Goal: Task Accomplishment & Management: Complete application form

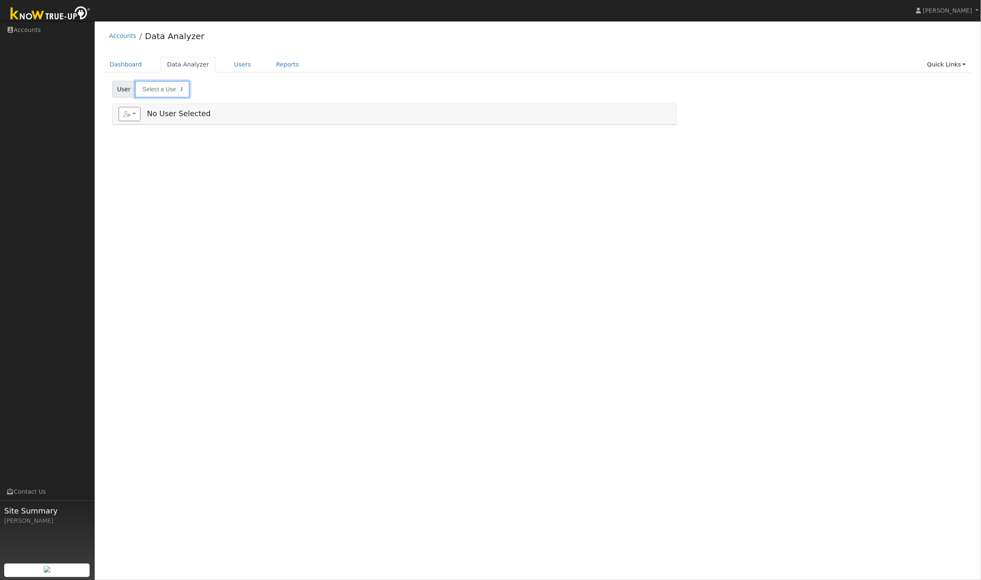
type input "Alex Coate"
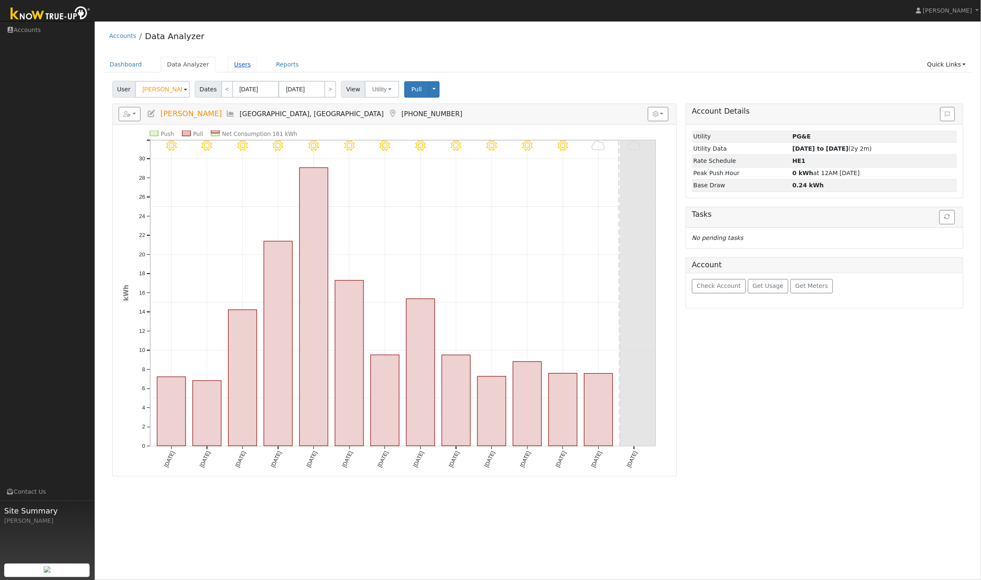
click at [244, 66] on link "Users" at bounding box center [242, 65] width 29 height 16
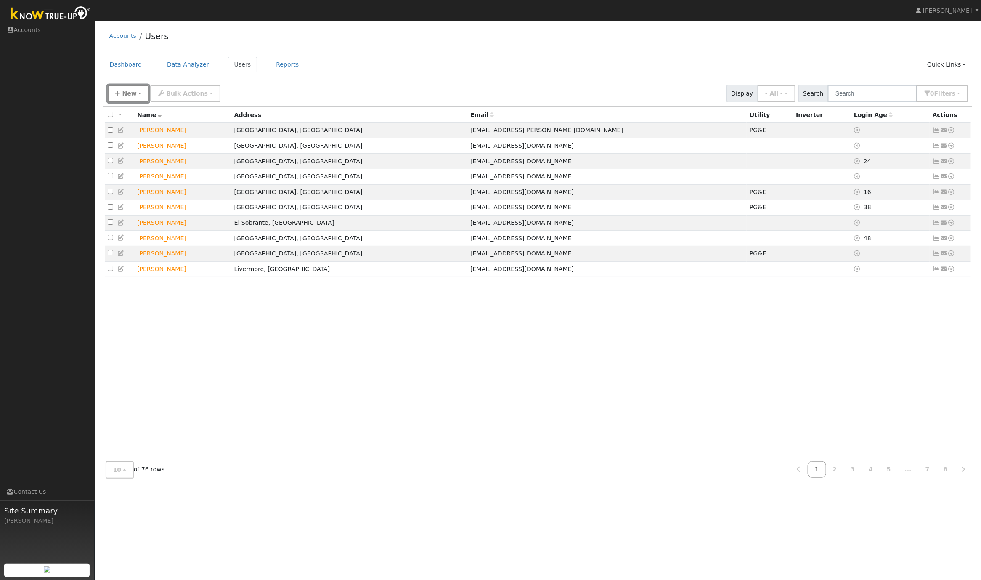
click at [119, 95] on button "New" at bounding box center [129, 93] width 42 height 17
click at [135, 114] on link "Quick Add" at bounding box center [143, 112] width 70 height 12
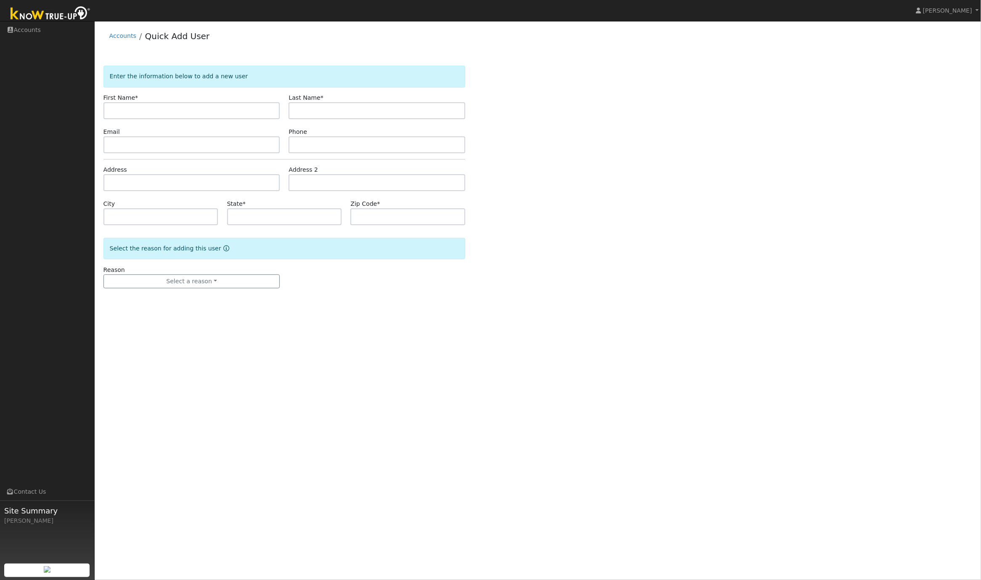
click at [159, 113] on input "text" at bounding box center [191, 110] width 177 height 17
type input "[PERSON_NAME]"
click at [334, 115] on input "text" at bounding box center [377, 110] width 177 height 17
paste input "[PERSON_NAME]"
click at [319, 111] on input "[PERSON_NAME]" at bounding box center [377, 110] width 177 height 17
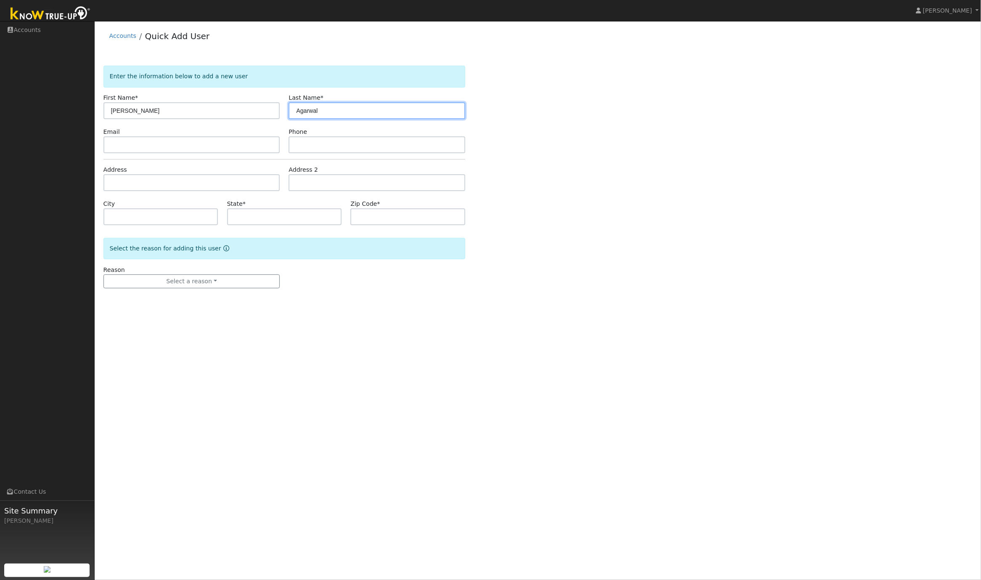
type input "Agarwal"
click at [222, 112] on input "[PERSON_NAME]" at bounding box center [191, 110] width 177 height 17
type input "Raunak"
click at [150, 145] on input "text" at bounding box center [191, 144] width 177 height 17
paste input "[EMAIL_ADDRESS][PERSON_NAME][DOMAIN_NAME]"
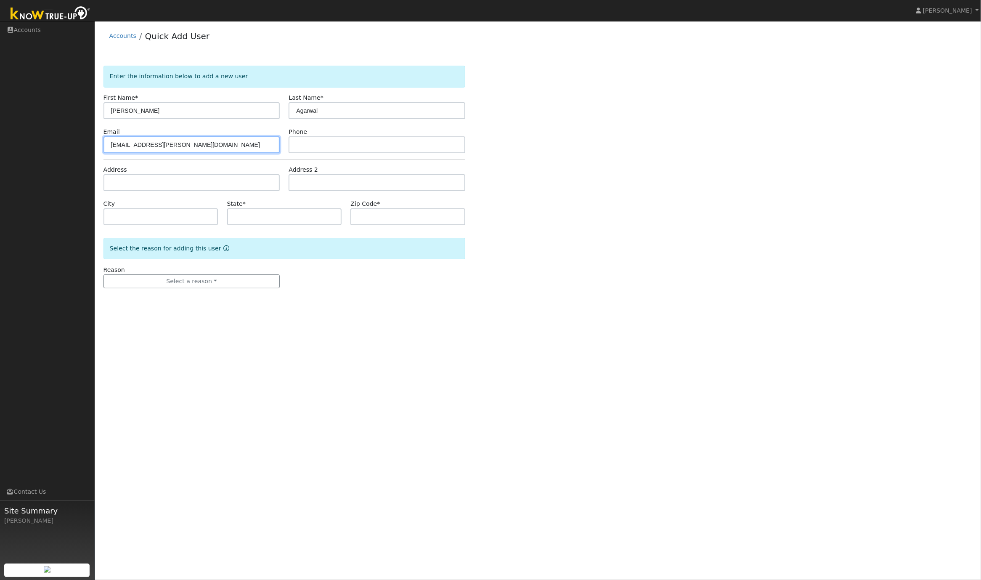
type input "[EMAIL_ADDRESS][PERSON_NAME][DOMAIN_NAME]"
click at [305, 145] on input "text" at bounding box center [377, 144] width 177 height 17
paste input "6173906626"
type input "6173906626"
click at [122, 183] on input "text" at bounding box center [191, 182] width 177 height 17
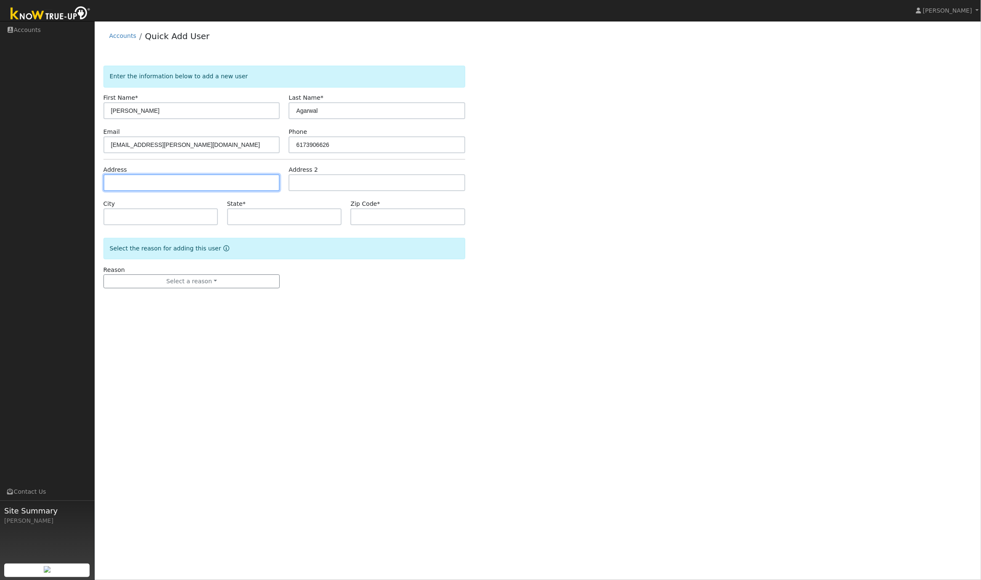
paste input "23 W Hill Way, Orinda, CA 94563"
type input "23 West Hill Way"
type input "Orinda"
type input "CA"
type input "94563"
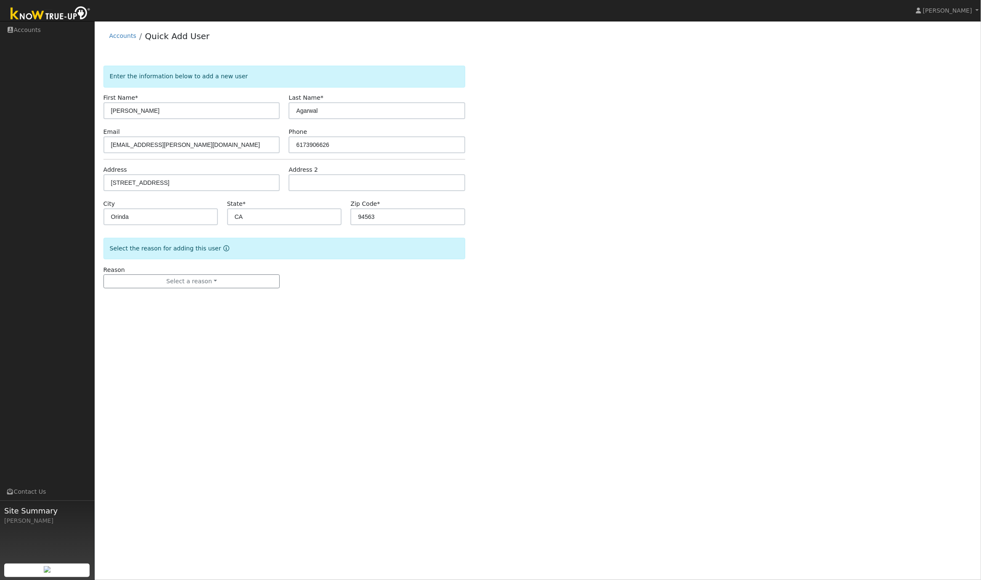
click at [196, 289] on form "Enter the information below to add a new user First Name * Raunak Last Name * A…" at bounding box center [284, 185] width 362 height 239
click at [197, 286] on button "Select a reason" at bounding box center [191, 281] width 177 height 14
click at [143, 302] on link "New lead" at bounding box center [150, 299] width 93 height 12
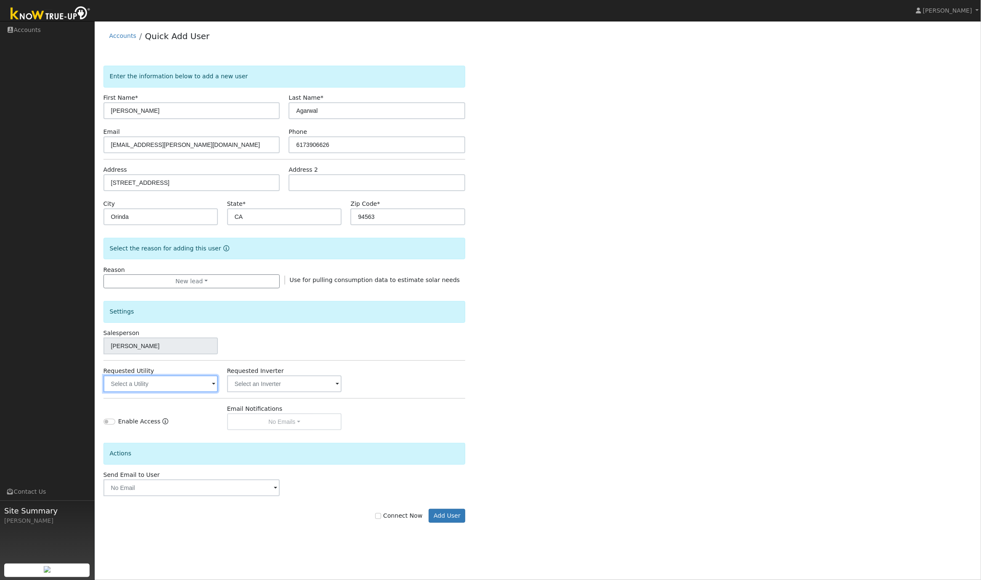
click at [179, 386] on input "text" at bounding box center [160, 383] width 115 height 17
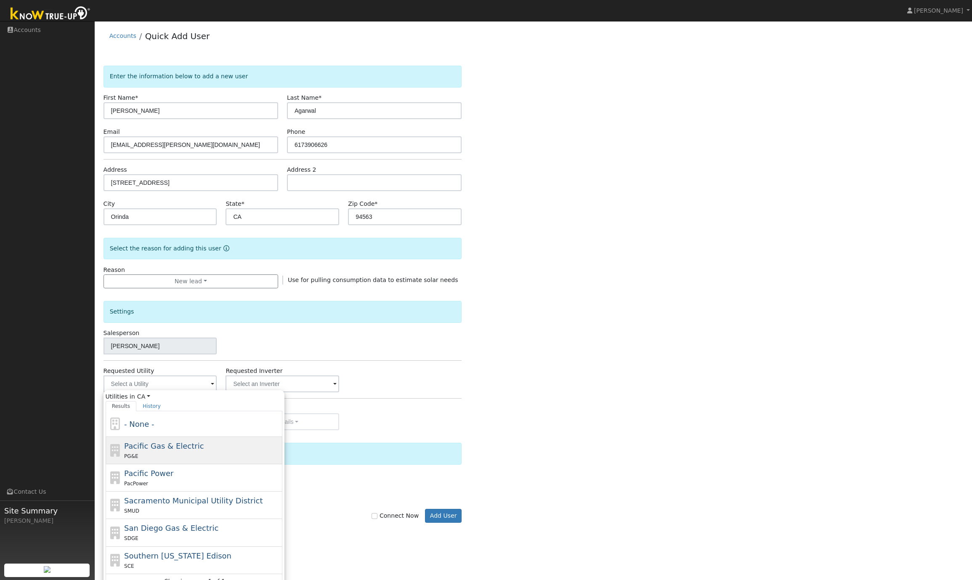
click at [162, 454] on div "PG&E" at bounding box center [202, 455] width 156 height 9
type input "Pacific Gas & Electric"
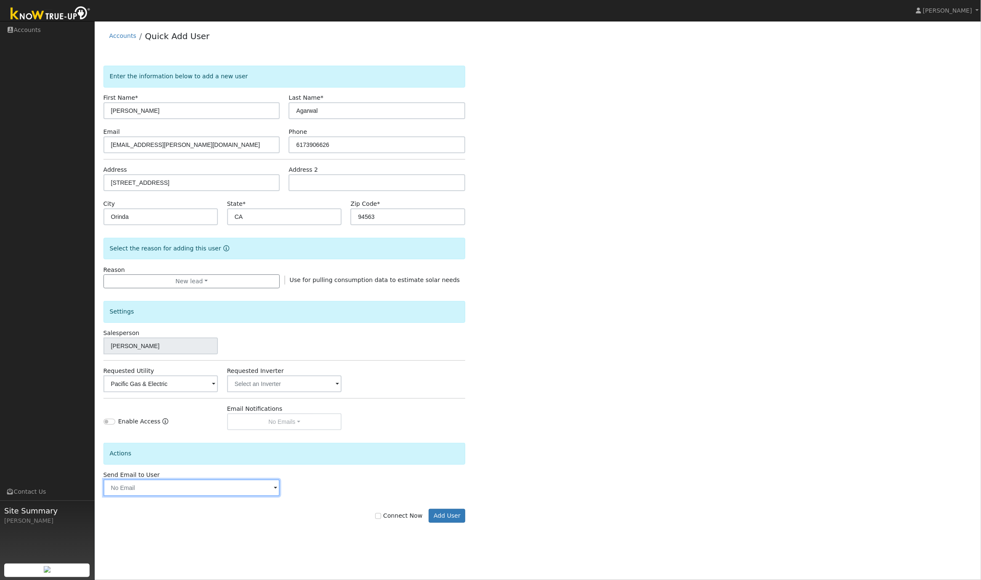
click at [178, 492] on input "text" at bounding box center [191, 487] width 177 height 17
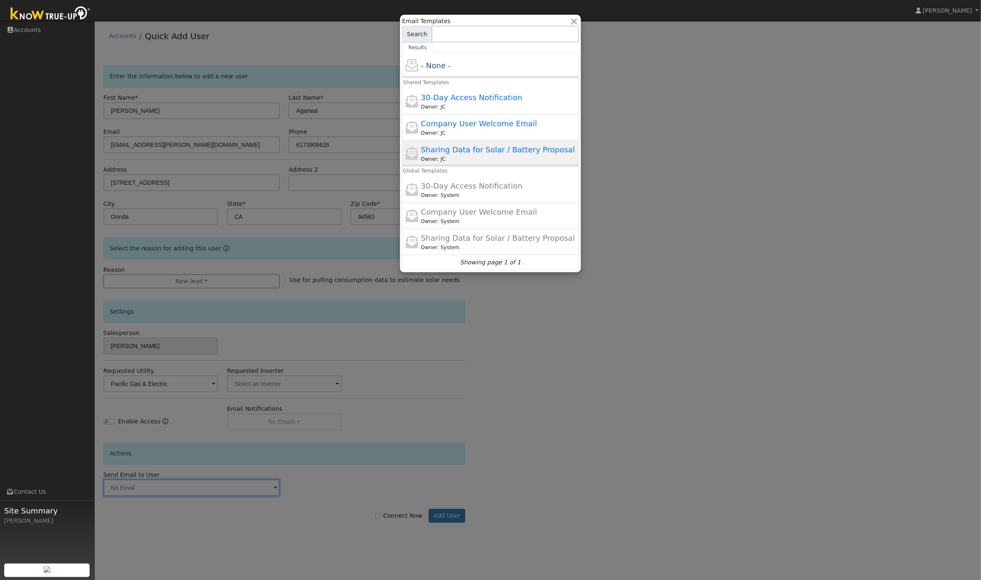
click at [473, 156] on div "Sharing Data for Solar / Battery Proposal Owner: JC" at bounding box center [499, 153] width 156 height 19
type input "Sharing Data for Solar / Battery Proposal"
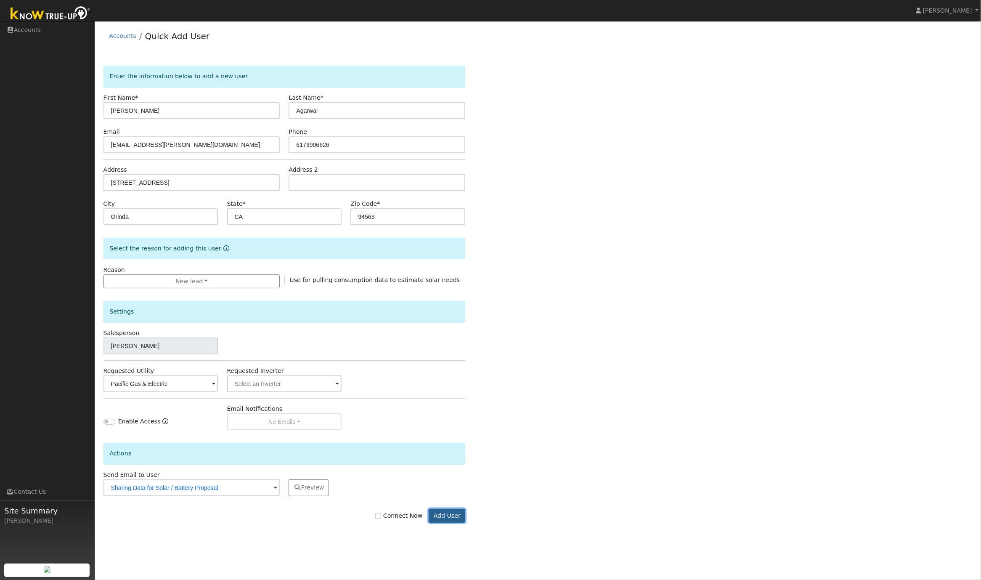
click at [450, 519] on button "Add User" at bounding box center [447, 516] width 37 height 14
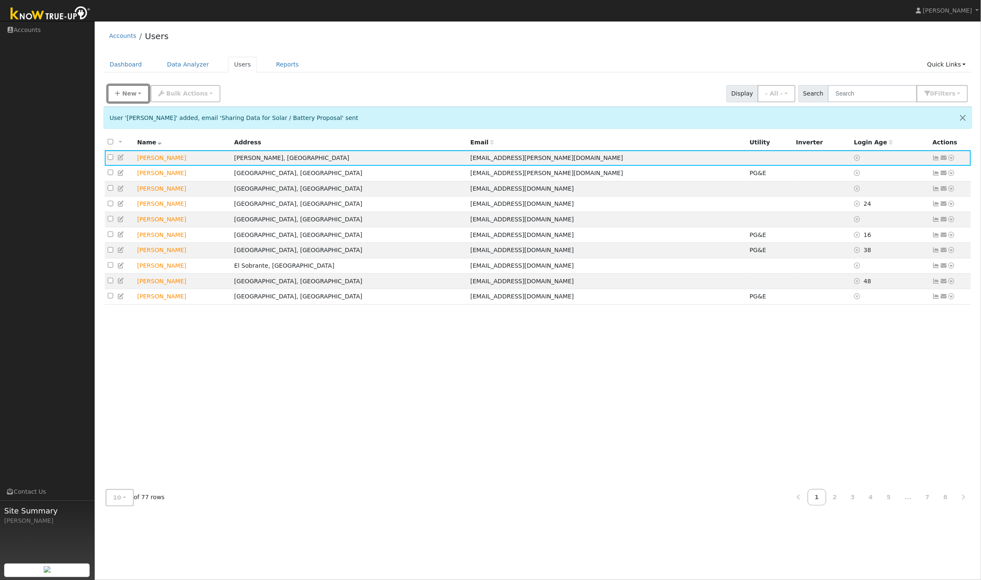
click at [117, 95] on icon "button" at bounding box center [117, 93] width 5 height 6
click at [130, 111] on link "Quick Add" at bounding box center [143, 112] width 70 height 12
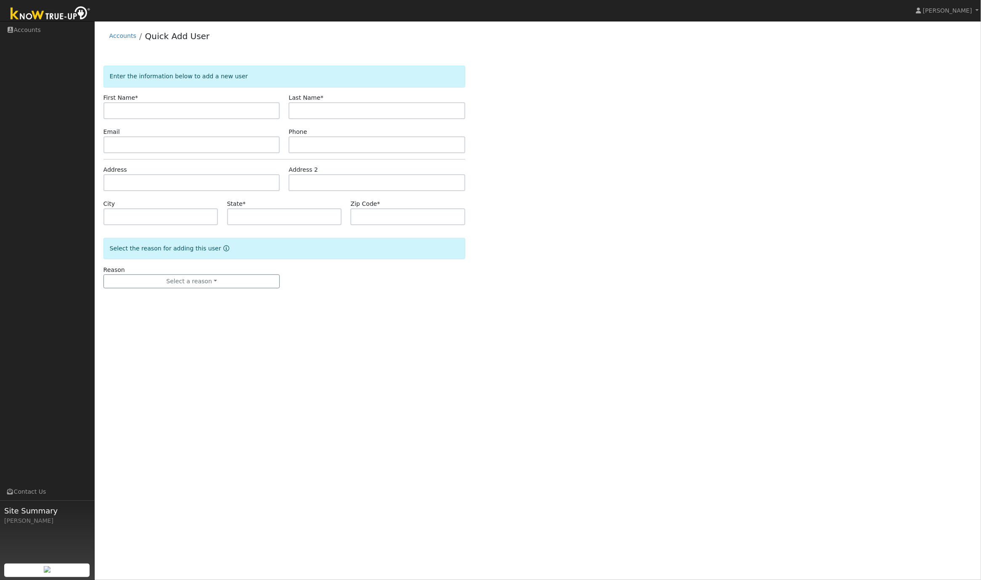
click at [178, 107] on input "text" at bounding box center [191, 110] width 177 height 17
type input "[PERSON_NAME]"
click at [327, 109] on input "text" at bounding box center [377, 110] width 177 height 17
paste input "[PERSON_NAME]"
click at [324, 112] on input "[PERSON_NAME]" at bounding box center [377, 110] width 177 height 17
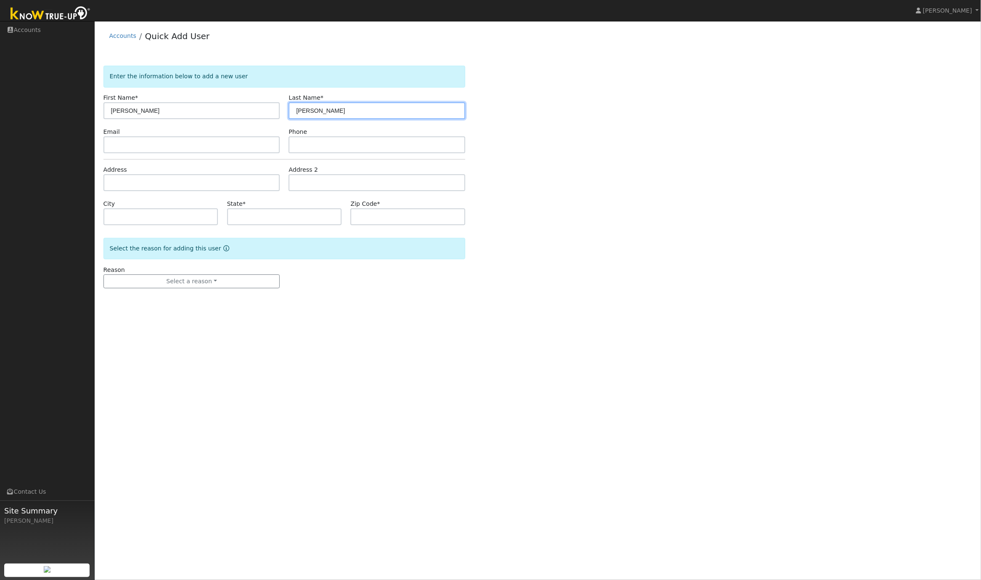
type input "Sharma"
click at [194, 111] on input "[PERSON_NAME]" at bounding box center [191, 110] width 177 height 17
type input "Siddharth"
click at [137, 144] on input "text" at bounding box center [191, 144] width 177 height 17
paste input "[EMAIL_ADDRESS][DOMAIN_NAME]"
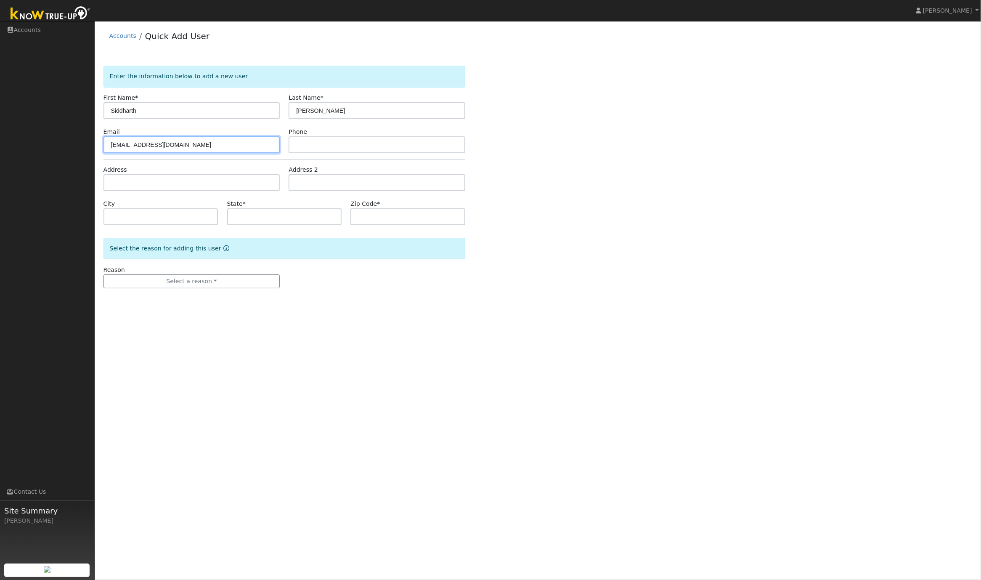
type input "[EMAIL_ADDRESS][DOMAIN_NAME]"
click at [305, 141] on input "text" at bounding box center [377, 144] width 177 height 17
paste input "7163828795"
type input "7163828795"
click at [134, 185] on input "text" at bounding box center [191, 182] width 177 height 17
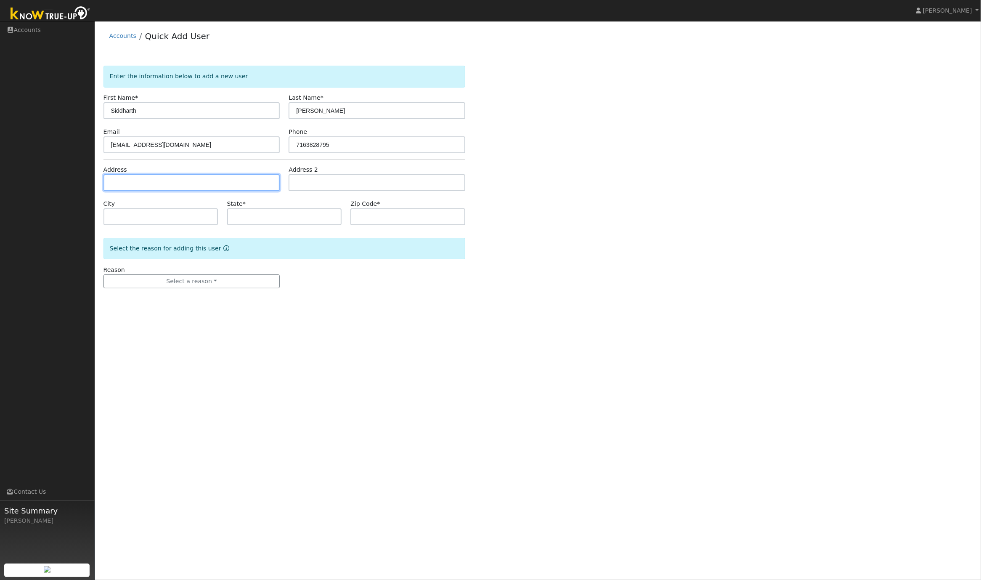
paste input "3655 Skyline Dr, Hayward, CA 94542, USA"
type input "3655 Skyline Drive"
type input "Hayward"
type input "CA"
type input "94542"
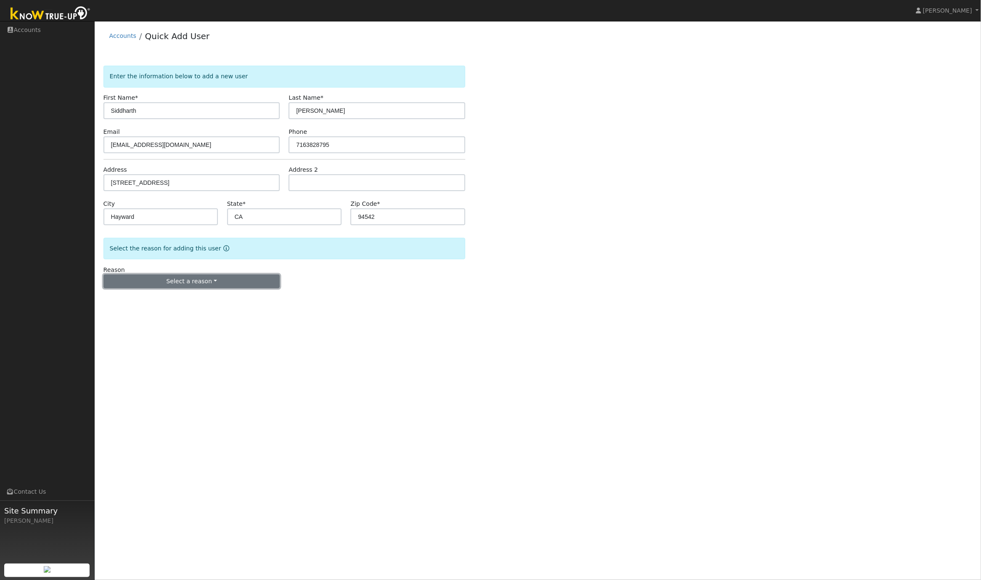
click at [185, 280] on button "Select a reason" at bounding box center [191, 281] width 177 height 14
click at [131, 301] on link "New lead" at bounding box center [150, 299] width 93 height 12
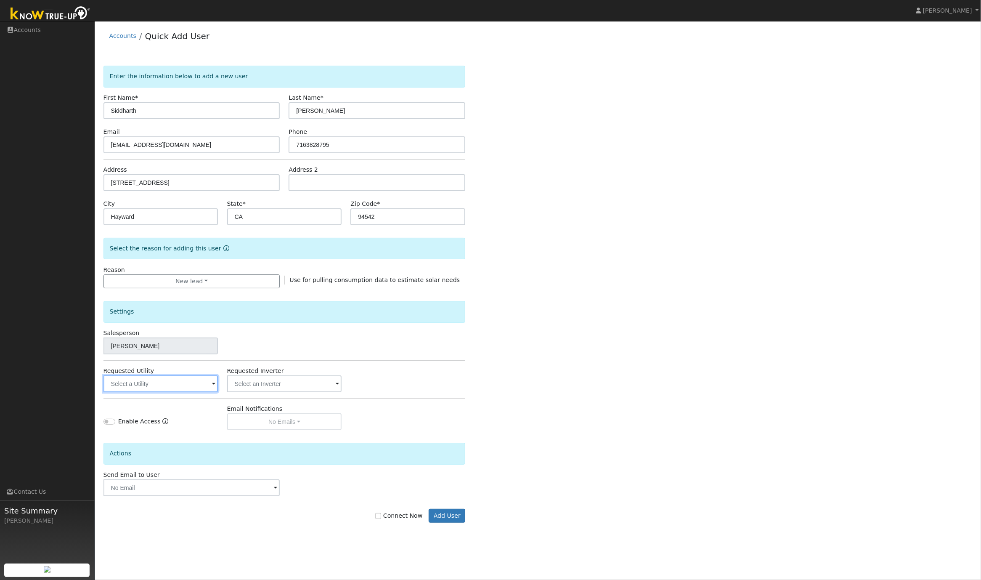
click at [158, 379] on input "text" at bounding box center [160, 383] width 115 height 17
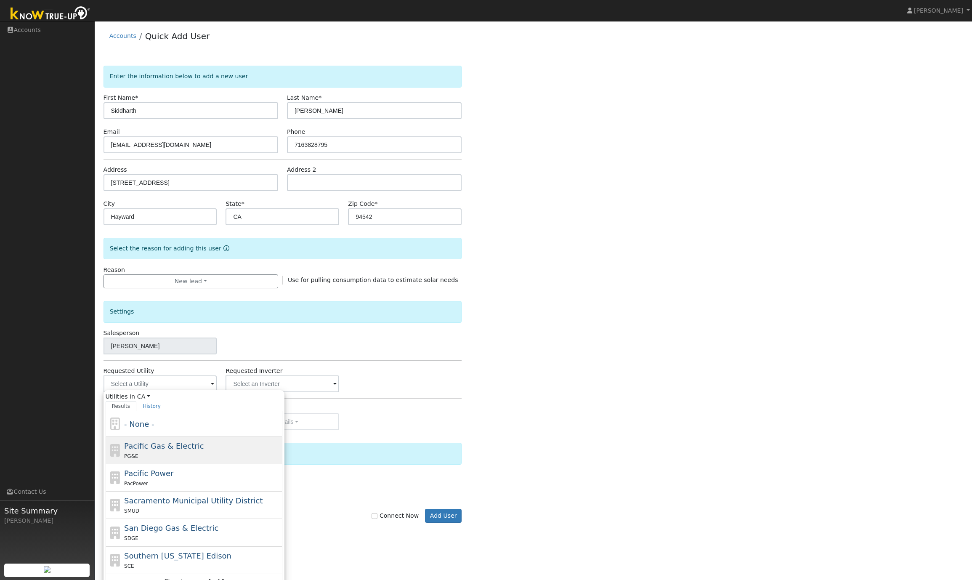
click at [163, 454] on div "PG&E" at bounding box center [202, 455] width 156 height 9
type input "Pacific Gas & Electric"
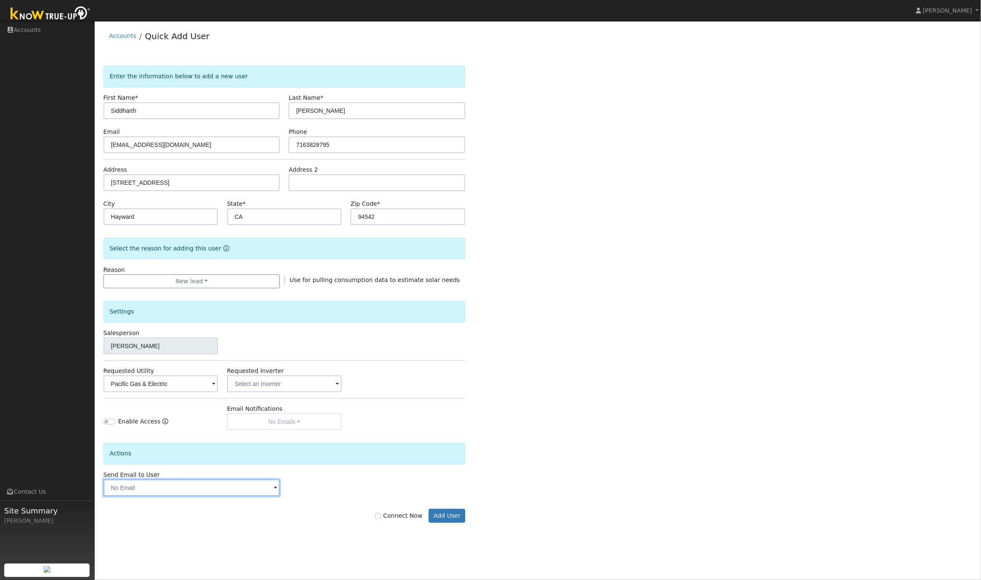
click at [165, 491] on input "text" at bounding box center [191, 487] width 177 height 17
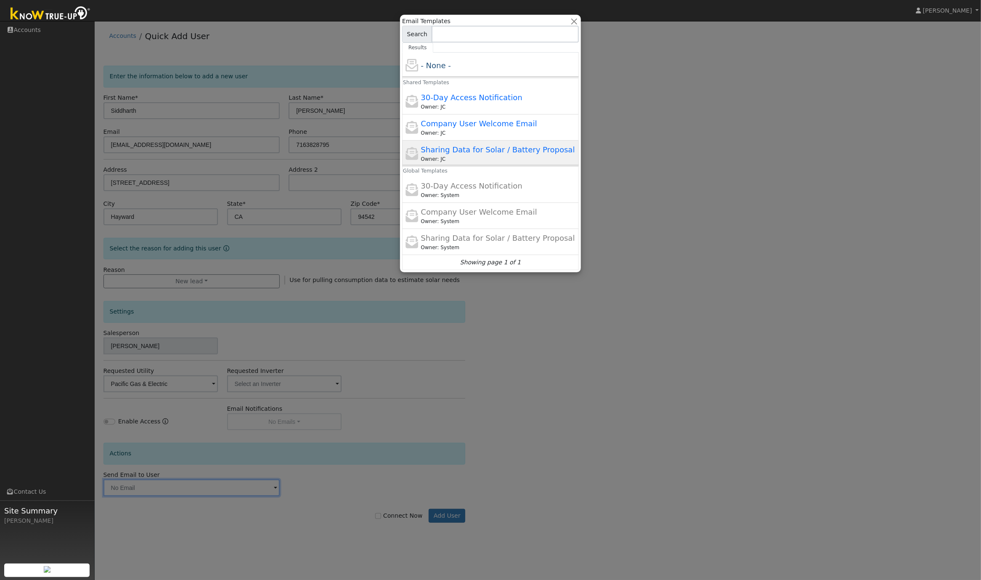
click at [457, 154] on span "Sharing Data for Solar / Battery Proposal" at bounding box center [498, 149] width 154 height 9
type input "Sharing Data for Solar / Battery Proposal"
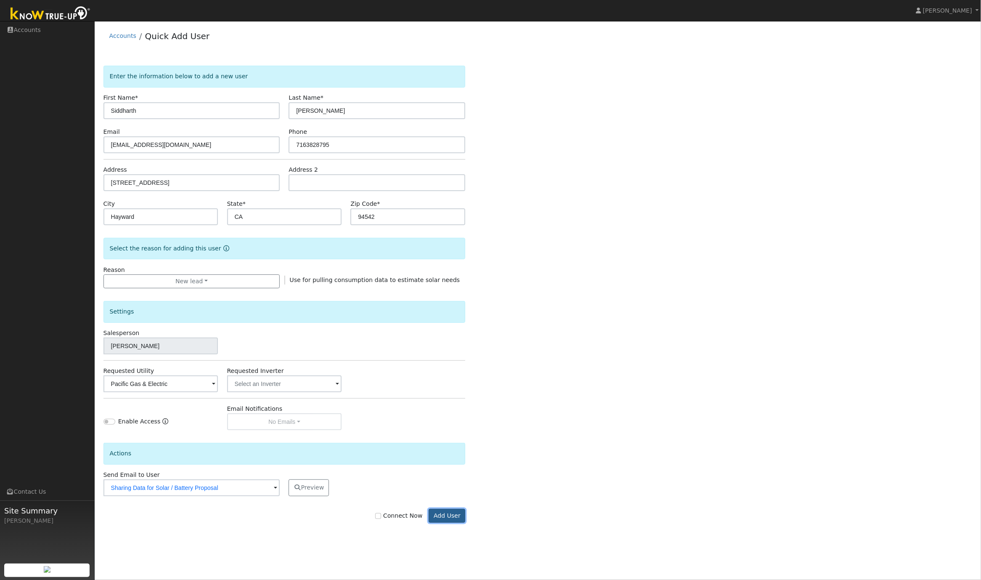
click at [441, 519] on button "Add User" at bounding box center [447, 516] width 37 height 14
